Goal: Subscribe to service/newsletter

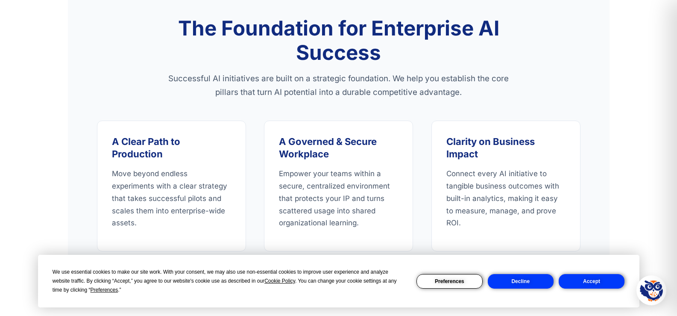
scroll to position [726, 0]
click at [507, 282] on button "Decline" at bounding box center [521, 281] width 66 height 15
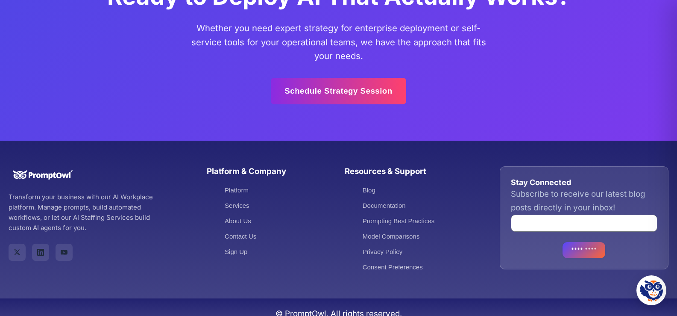
scroll to position [2598, 0]
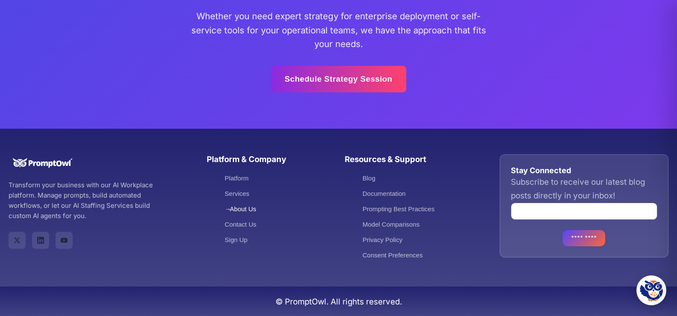
click at [240, 206] on link "About Us" at bounding box center [241, 208] width 32 height 7
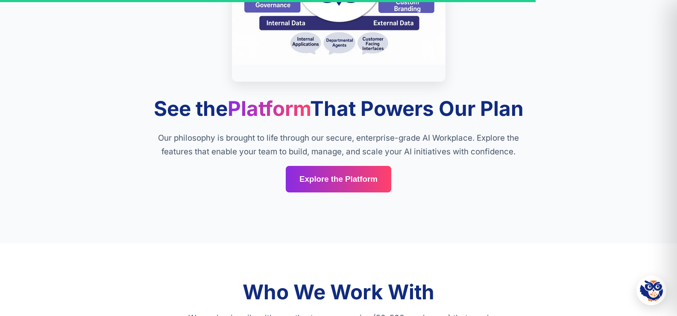
scroll to position [1964, 0]
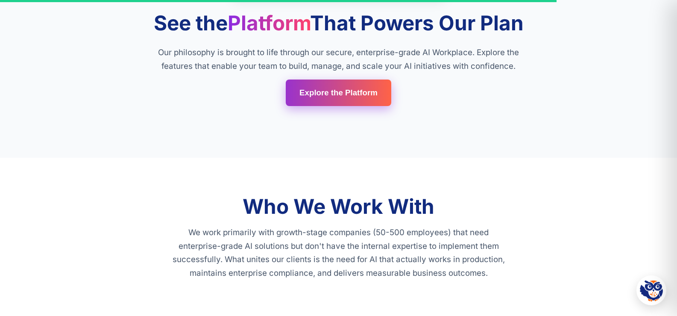
click at [338, 97] on link "Explore the Platform" at bounding box center [338, 92] width 105 height 26
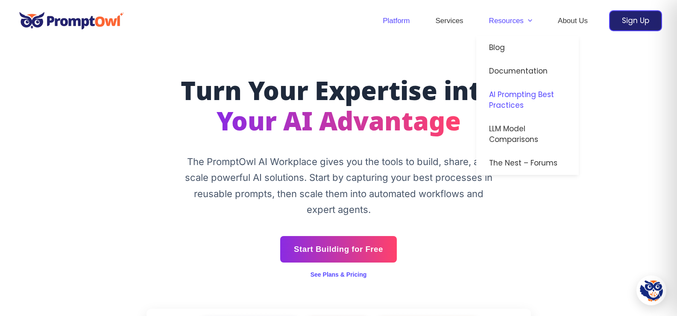
click at [517, 97] on link "AI Prompting Best Practices" at bounding box center [527, 100] width 102 height 34
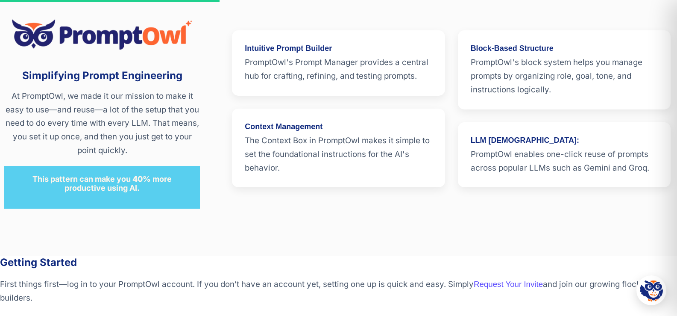
scroll to position [1665, 0]
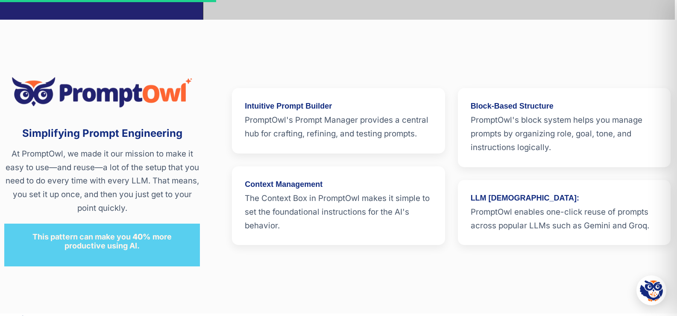
click at [460, 166] on div "Block-Based Structure PromptOwl's block system helps you manage prompts by orga…" at bounding box center [564, 127] width 217 height 83
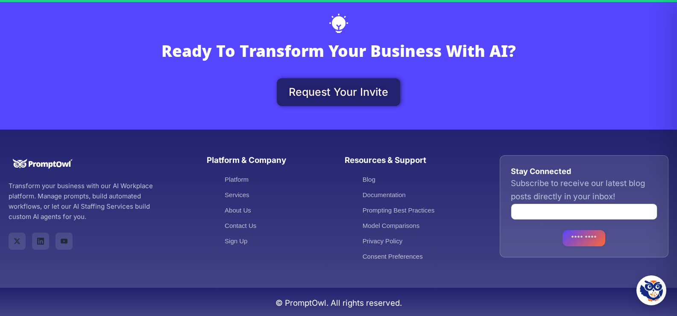
scroll to position [4820, 0]
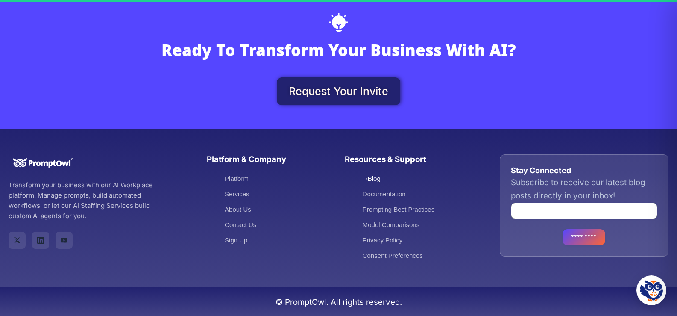
click at [377, 178] on link "Blog" at bounding box center [372, 178] width 18 height 7
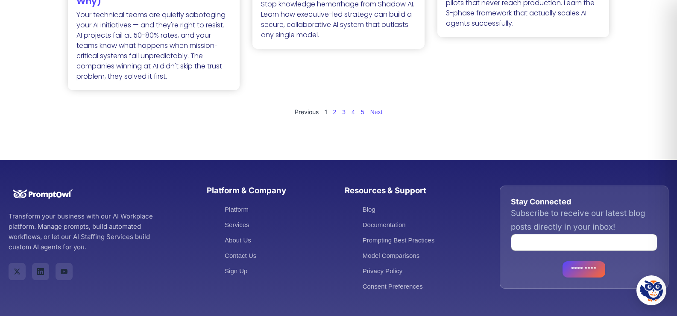
scroll to position [657, 0]
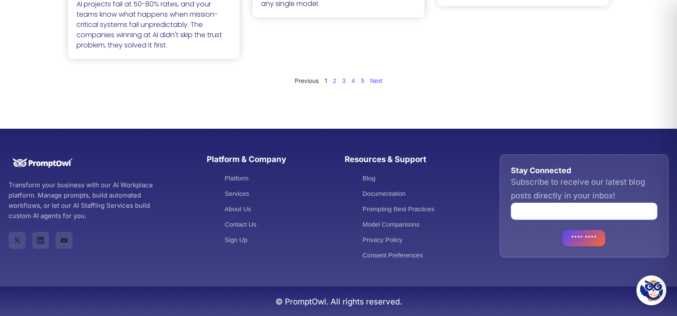
click at [527, 210] on input "Email (Required)" at bounding box center [584, 210] width 147 height 17
type input "**********"
click at [595, 238] on input "*********" at bounding box center [583, 237] width 43 height 16
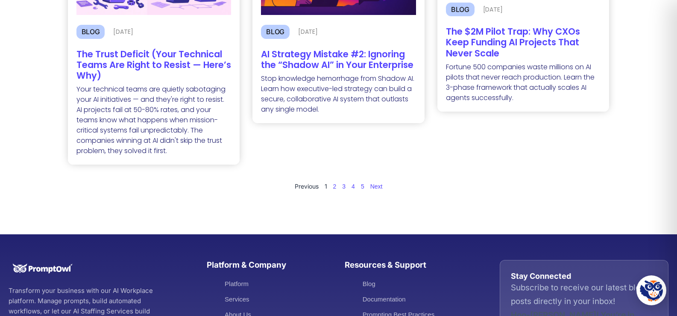
scroll to position [529, 0]
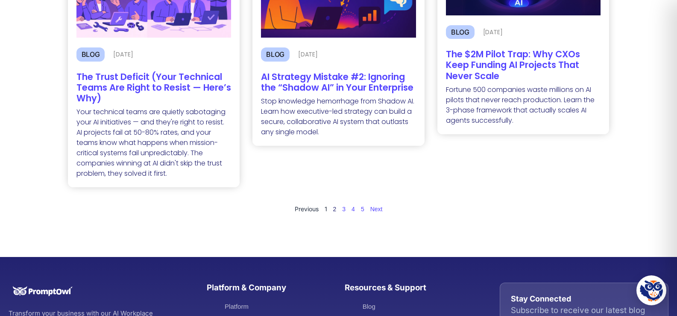
click at [336, 210] on link "Page 2" at bounding box center [334, 208] width 3 height 7
